Goal: Information Seeking & Learning: Understand process/instructions

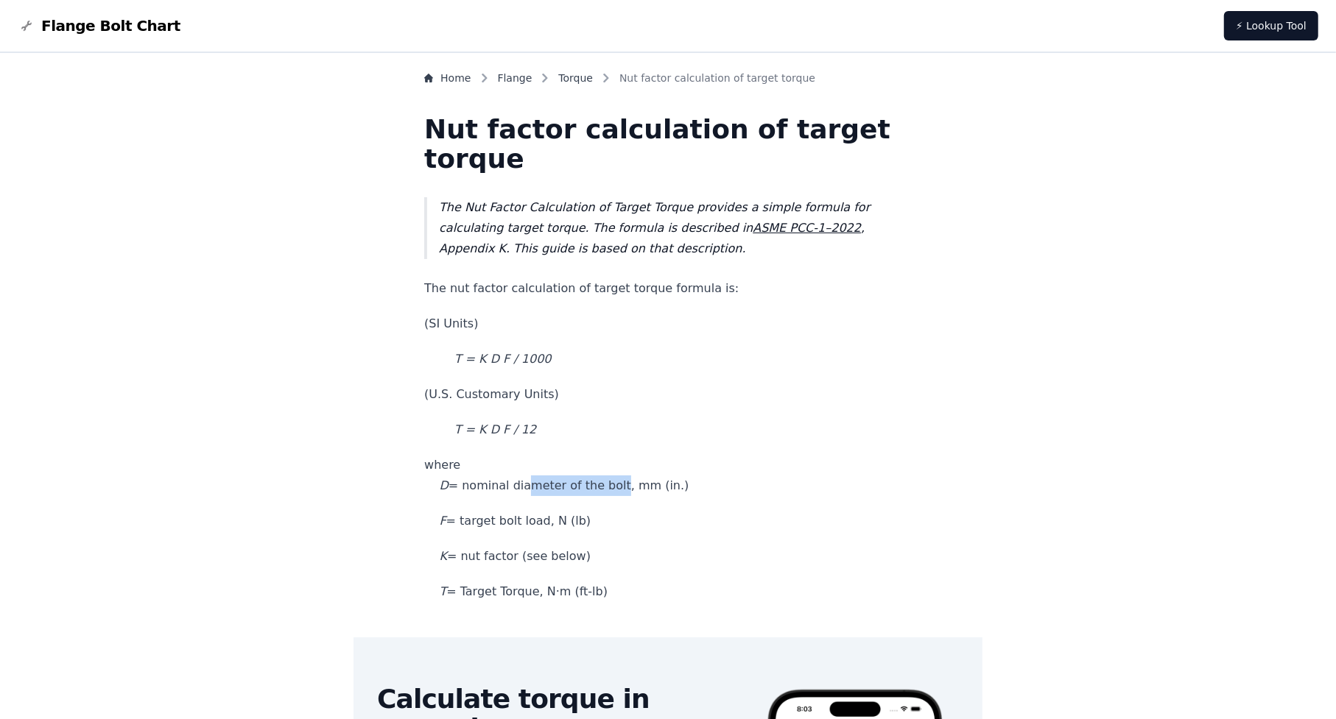
drag, startPoint x: 546, startPoint y: 490, endPoint x: 637, endPoint y: 492, distance: 91.3
click at [637, 492] on p "where D = nominal diameter of the bolt, mm (in.)" at bounding box center [667, 475] width 487 height 41
drag, startPoint x: 696, startPoint y: 483, endPoint x: 523, endPoint y: 484, distance: 172.3
click at [523, 484] on p "where D = nominal diameter of the bolt, mm (in.)" at bounding box center [667, 475] width 487 height 41
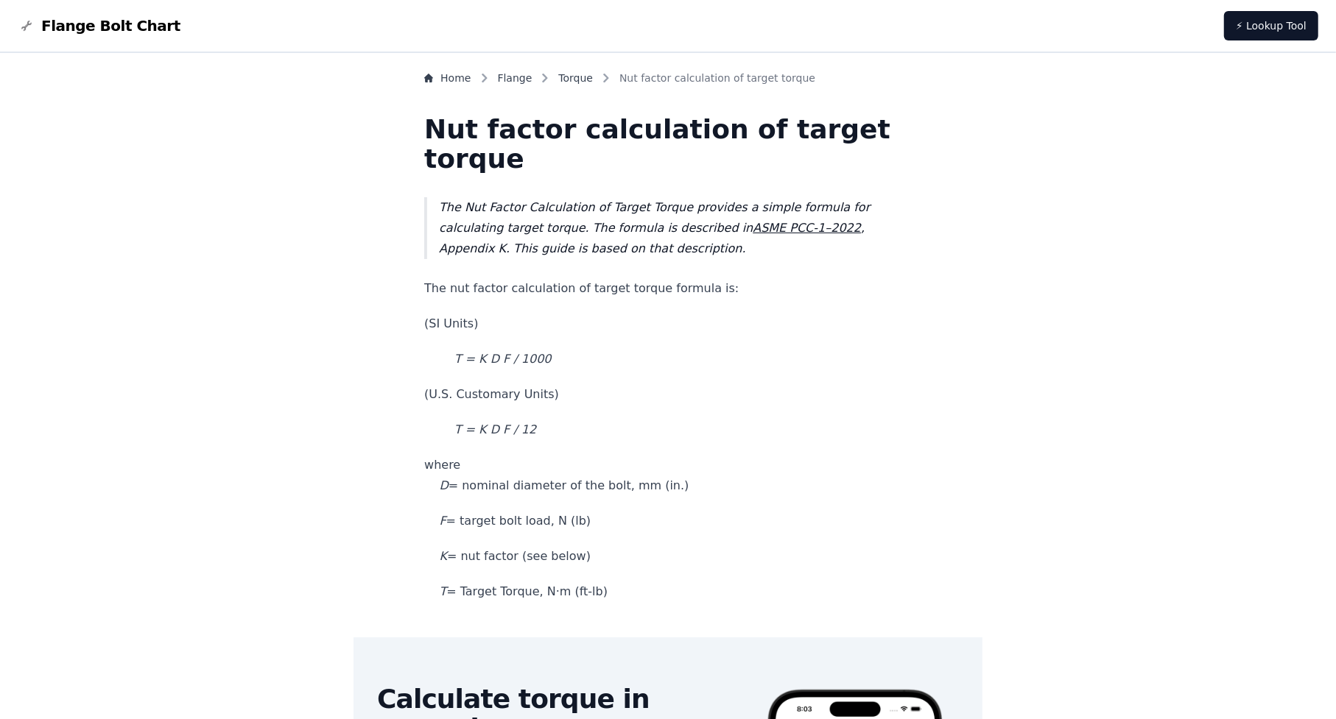
click at [523, 484] on p "where D = nominal diameter of the bolt, mm (in.)" at bounding box center [667, 475] width 487 height 41
drag, startPoint x: 529, startPoint y: 520, endPoint x: 598, endPoint y: 528, distance: 69.7
click at [598, 528] on p "F = target bolt load, N (lb)" at bounding box center [667, 521] width 487 height 21
drag, startPoint x: 610, startPoint y: 522, endPoint x: 507, endPoint y: 522, distance: 103.8
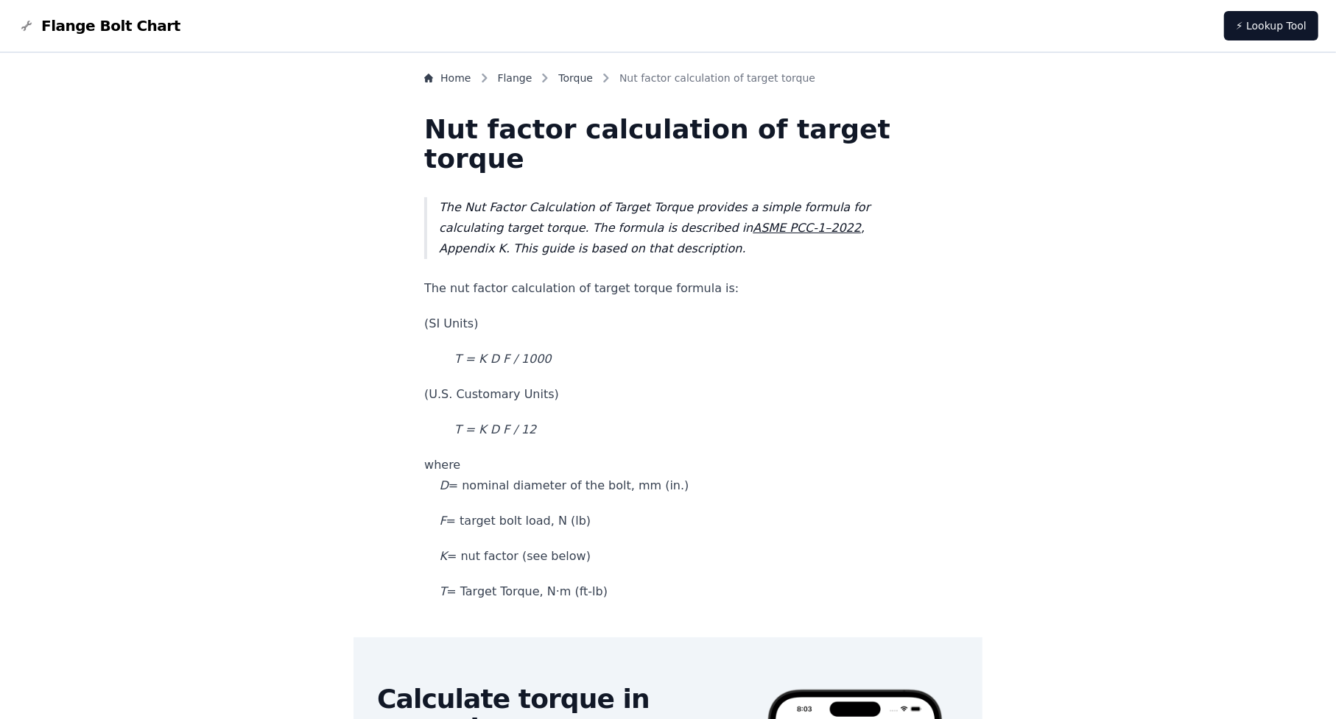
click at [507, 522] on p "F = target bolt load, N (lb)" at bounding box center [667, 521] width 487 height 21
drag, startPoint x: 482, startPoint y: 520, endPoint x: 608, endPoint y: 529, distance: 126.9
click at [608, 529] on p "F = target bolt load, N (lb)" at bounding box center [667, 521] width 487 height 21
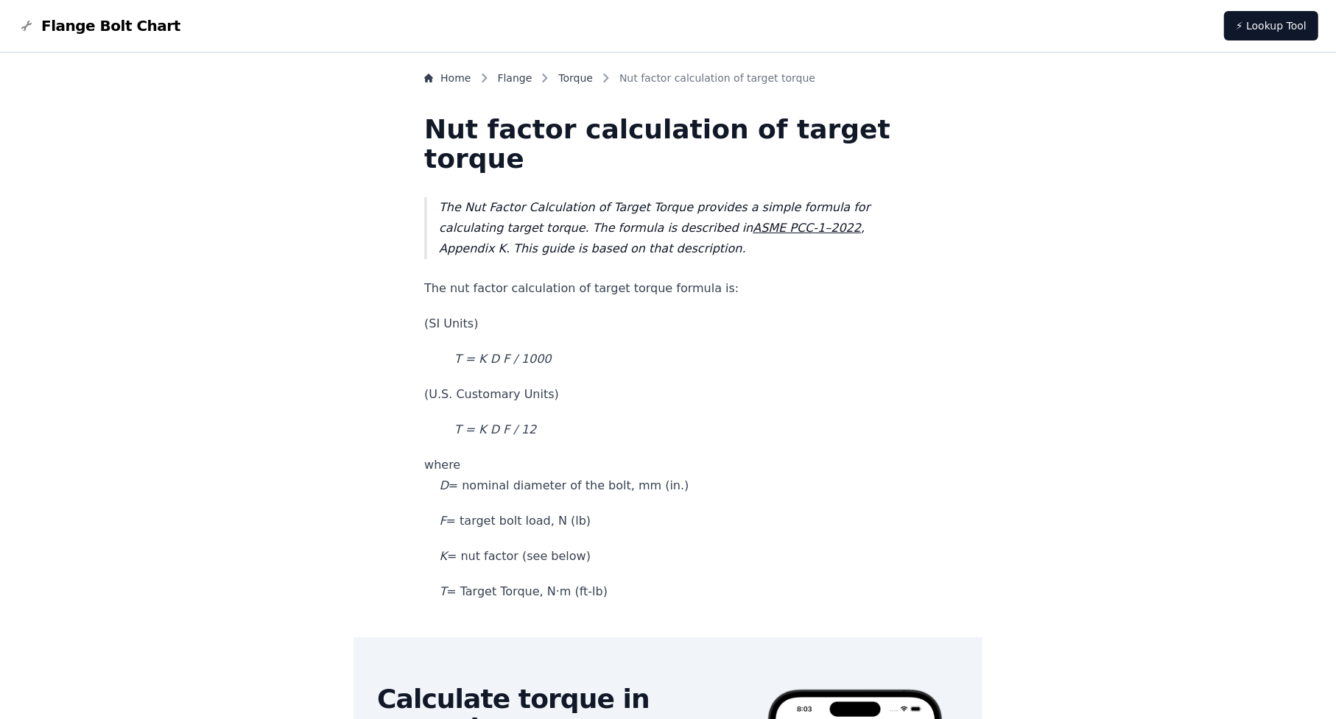
drag, startPoint x: 603, startPoint y: 551, endPoint x: 510, endPoint y: 561, distance: 93.3
click at [510, 561] on p "K = nut factor (see below)" at bounding box center [667, 556] width 487 height 21
drag, startPoint x: 479, startPoint y: 558, endPoint x: 599, endPoint y: 565, distance: 120.9
click at [599, 565] on p "K = nut factor (see below)" at bounding box center [667, 556] width 487 height 21
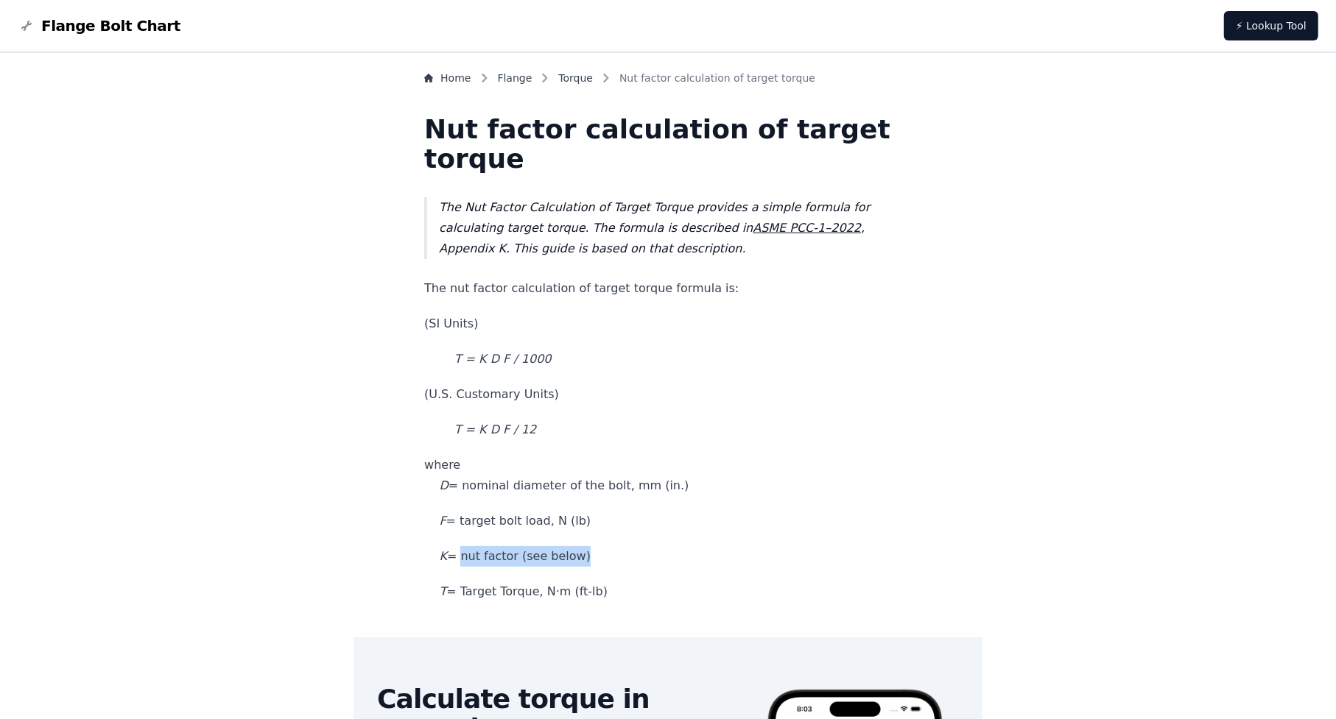
drag, startPoint x: 623, startPoint y: 597, endPoint x: 506, endPoint y: 591, distance: 117.2
click at [506, 591] on p "T = Target Torque, N·m (ft-lb)" at bounding box center [667, 592] width 487 height 21
